Goal: Task Accomplishment & Management: Manage account settings

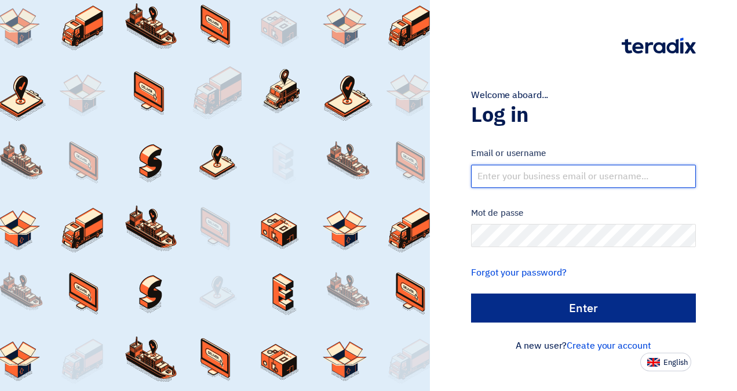
type input "monasr@mantracegypt.com"
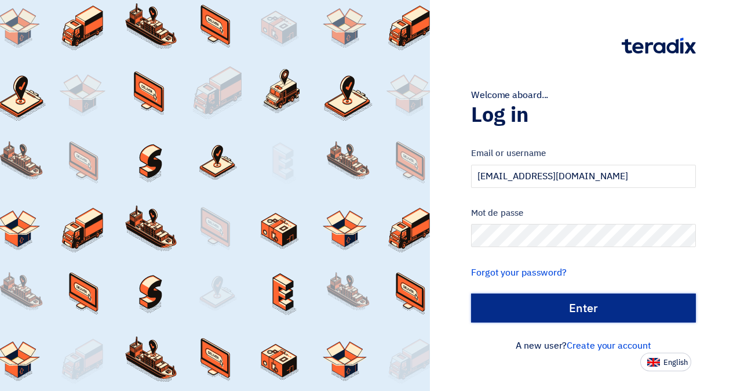
click at [573, 307] on input "الدخول" at bounding box center [583, 307] width 225 height 29
type input "Sign in"
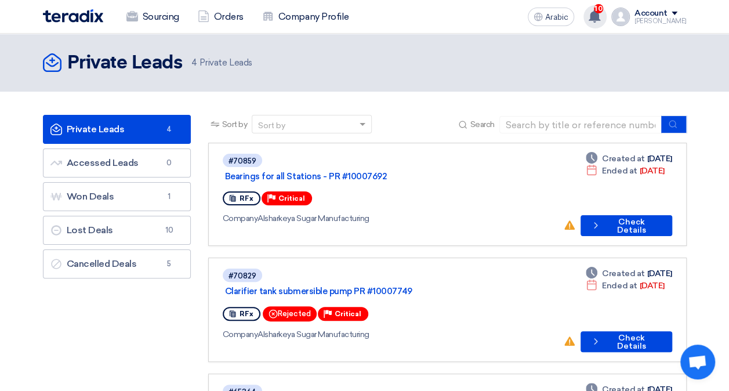
click at [603, 12] on span "10" at bounding box center [598, 8] width 9 height 9
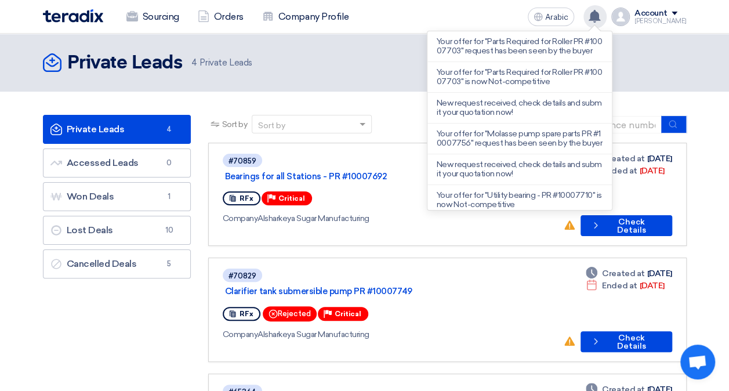
click at [648, 61] on div "Private Leads Private Leads 4 Private Leads" at bounding box center [365, 62] width 644 height 23
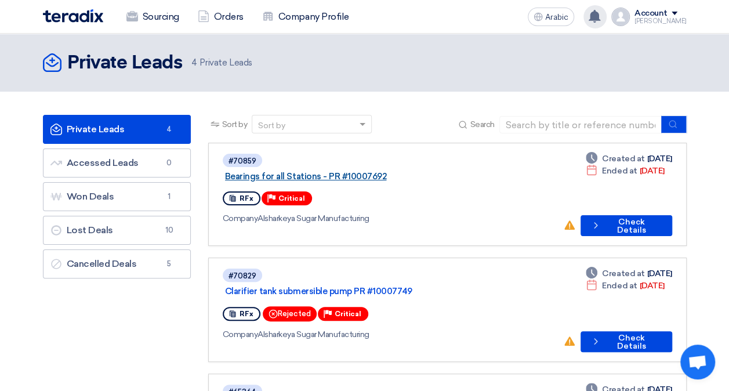
click at [368, 171] on link "Bearings for all Stations - PR #10007692" at bounding box center [370, 176] width 290 height 10
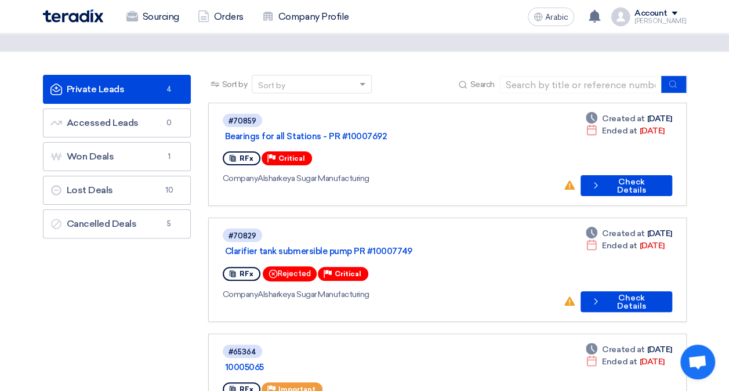
scroll to position [58, 0]
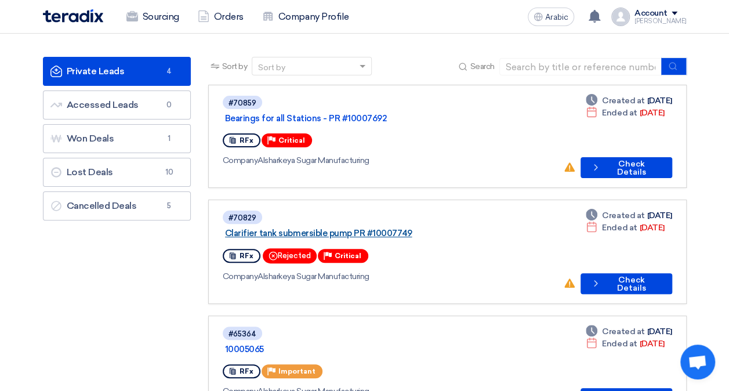
click at [348, 228] on link "Clarifier tank submersible pump PR #10007749" at bounding box center [370, 233] width 290 height 10
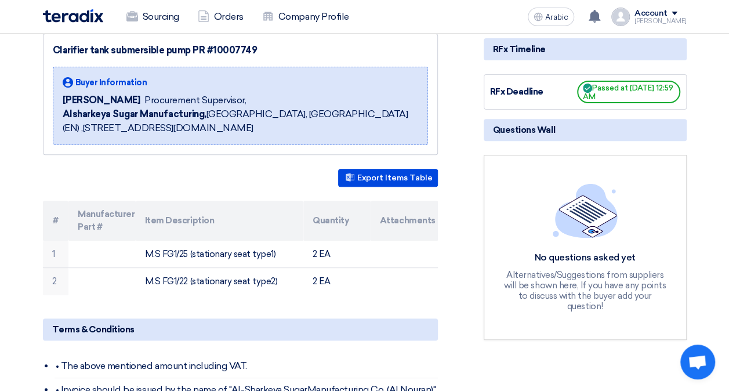
scroll to position [174, 0]
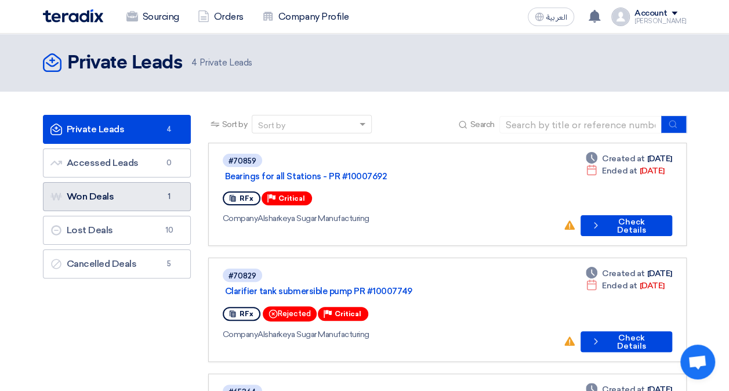
click at [133, 188] on link "Won Deals Won Deals 1" at bounding box center [117, 196] width 148 height 29
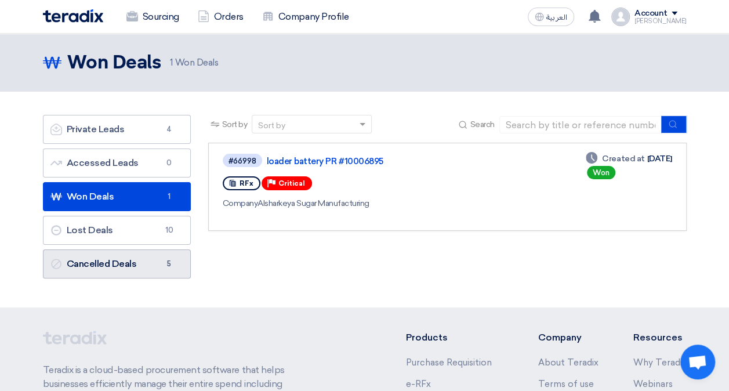
click at [145, 257] on link "Cancelled Deals Cancelled Deals 5" at bounding box center [117, 263] width 148 height 29
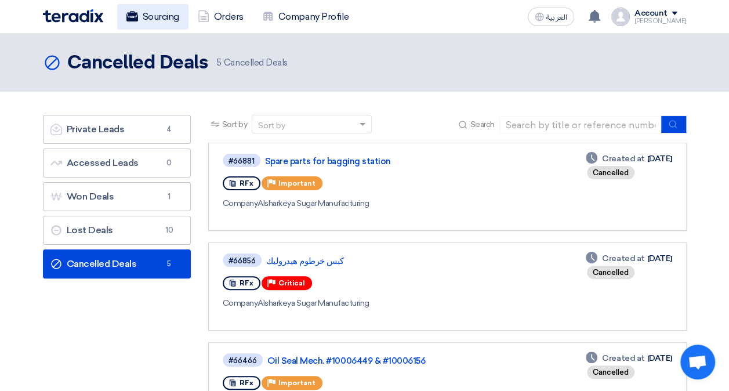
click at [152, 17] on link "Sourcing" at bounding box center [152, 17] width 71 height 26
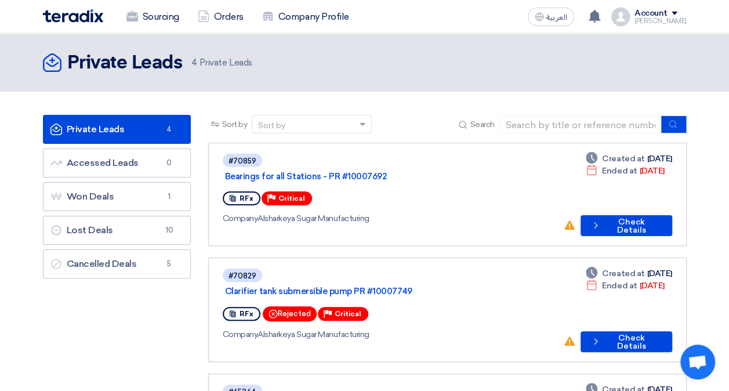
click at [679, 12] on div "Account" at bounding box center [660, 14] width 52 height 10
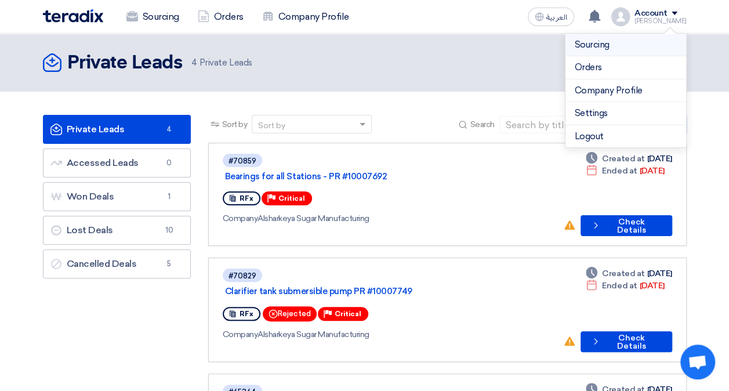
click at [632, 39] on link "Sourcing" at bounding box center [626, 44] width 102 height 13
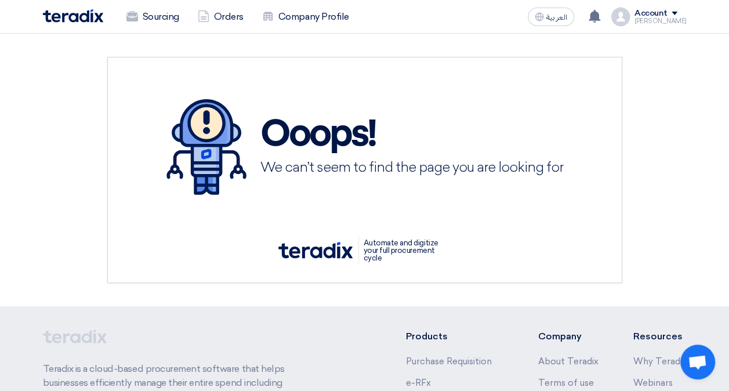
click at [671, 19] on div "[PERSON_NAME]" at bounding box center [660, 21] width 52 height 6
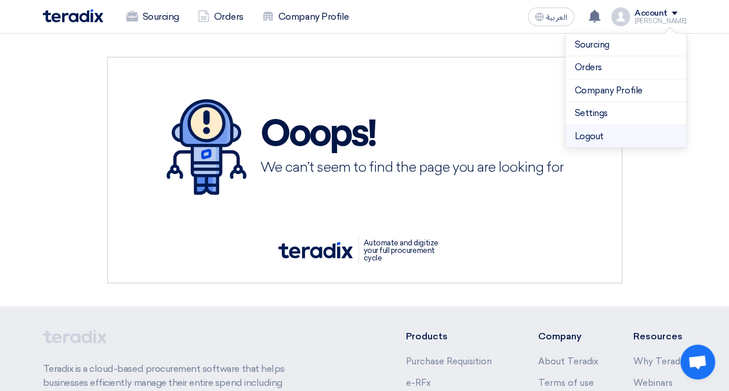
click at [608, 126] on li "Logout" at bounding box center [625, 136] width 121 height 23
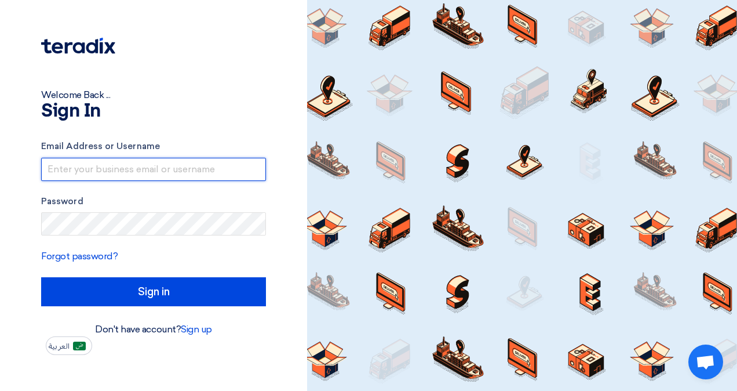
type input "monasr@mantracegypt.com"
